Goal: Download file/media: Download file/media

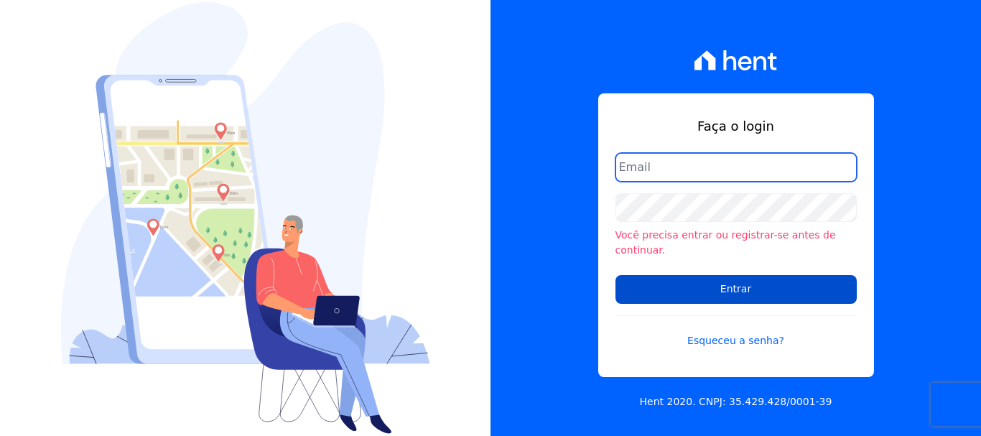
type input "[EMAIL_ADDRESS][DOMAIN_NAME]"
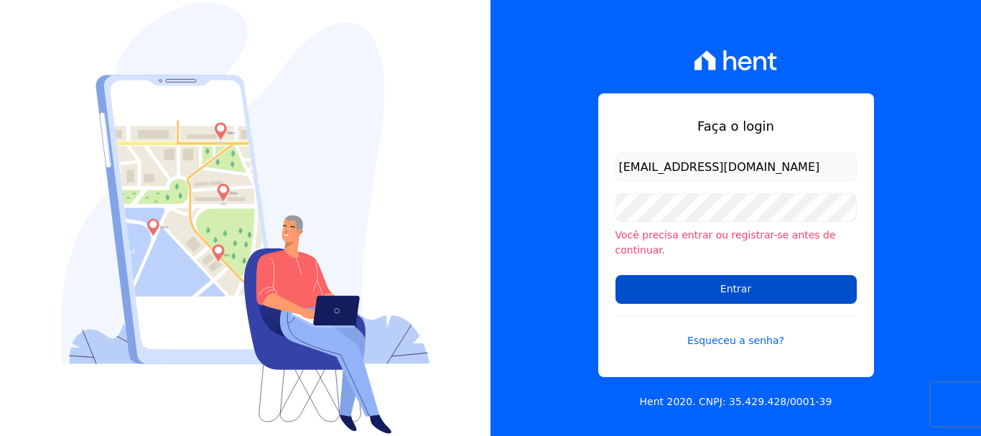
click at [734, 276] on input "Entrar" at bounding box center [735, 289] width 241 height 29
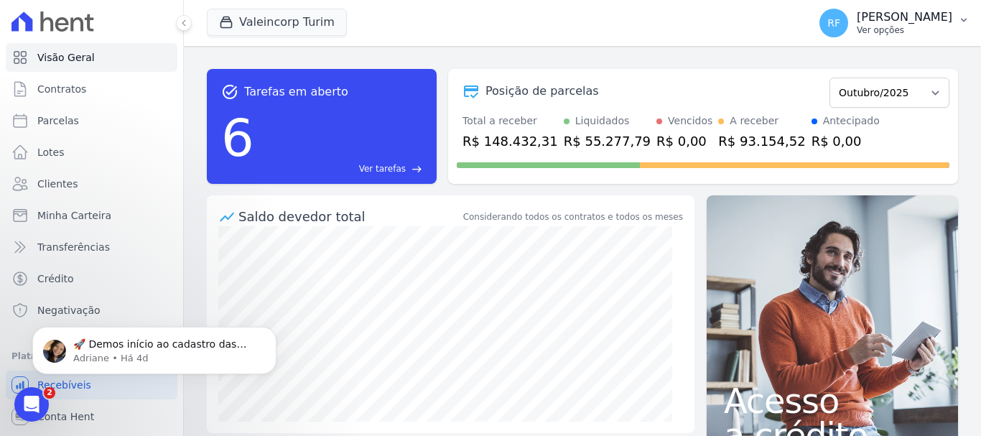
click at [926, 23] on p "Rafaela Fagundes" at bounding box center [903, 17] width 95 height 14
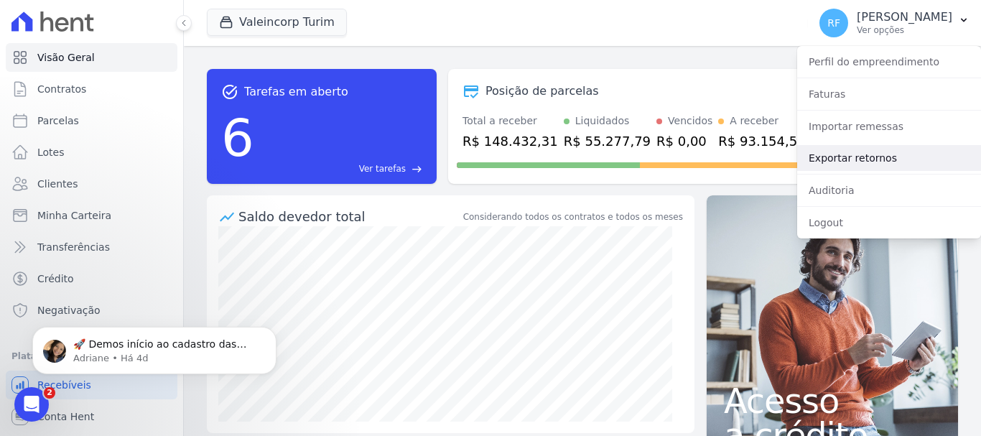
click at [870, 158] on link "Exportar retornos" at bounding box center [889, 158] width 184 height 26
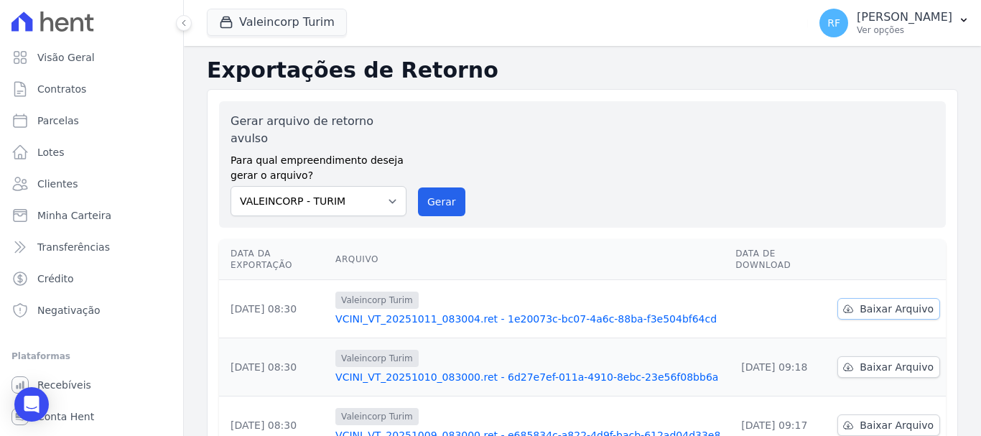
click at [876, 301] on span "Baixar Arquivo" at bounding box center [896, 308] width 74 height 14
